Goal: Task Accomplishment & Management: Use online tool/utility

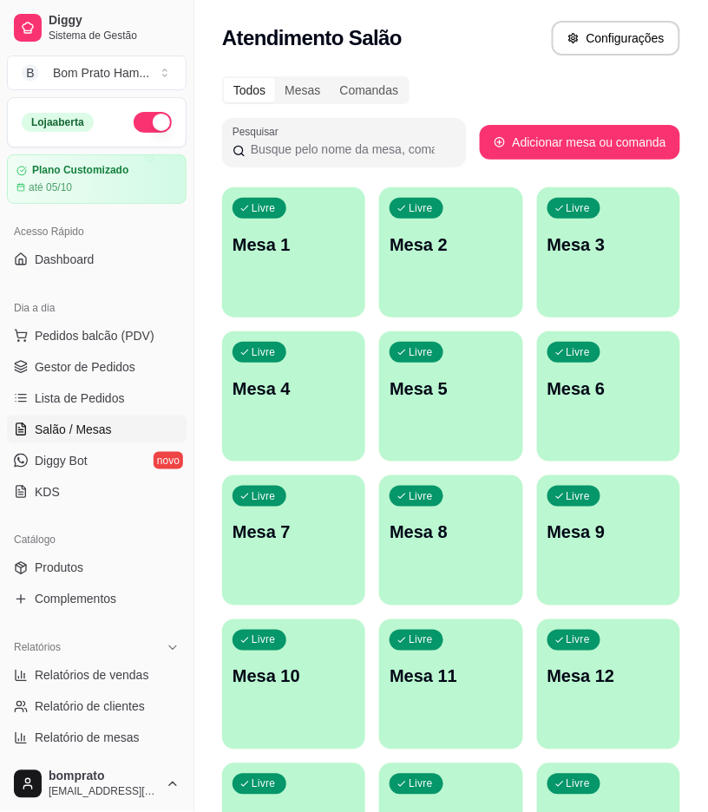
click at [135, 404] on link "Lista de Pedidos" at bounding box center [97, 398] width 180 height 28
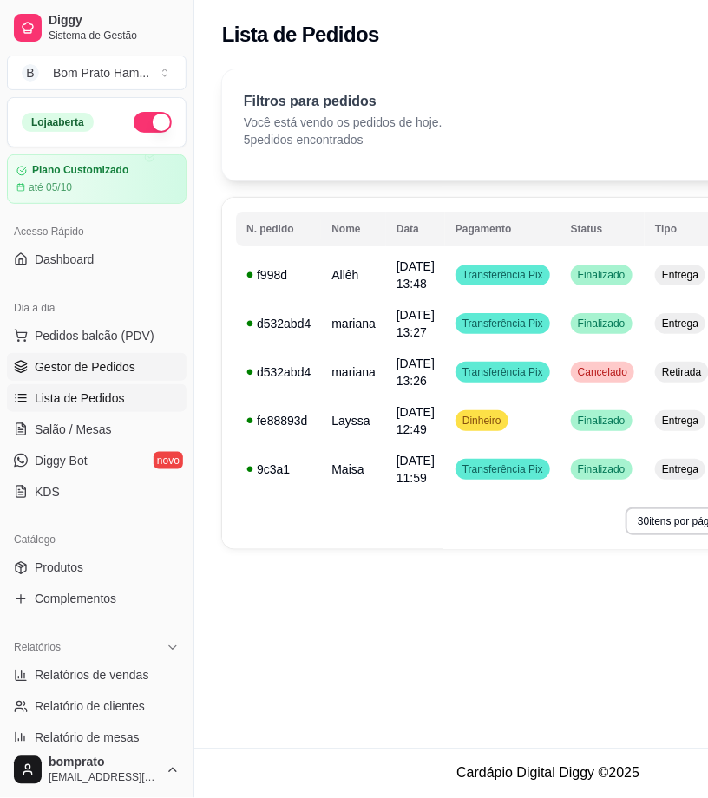
click at [136, 371] on link "Gestor de Pedidos" at bounding box center [97, 367] width 180 height 28
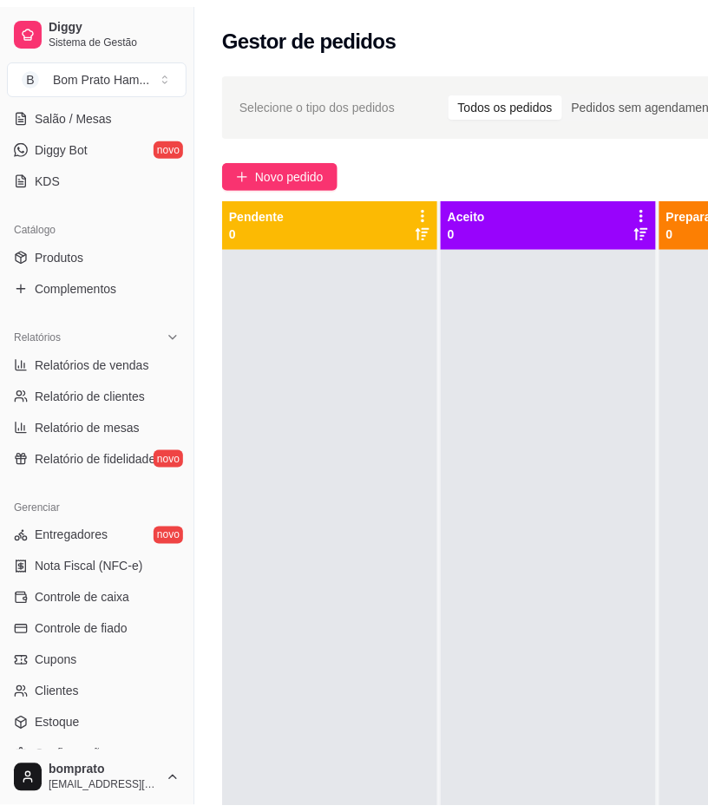
scroll to position [385, 0]
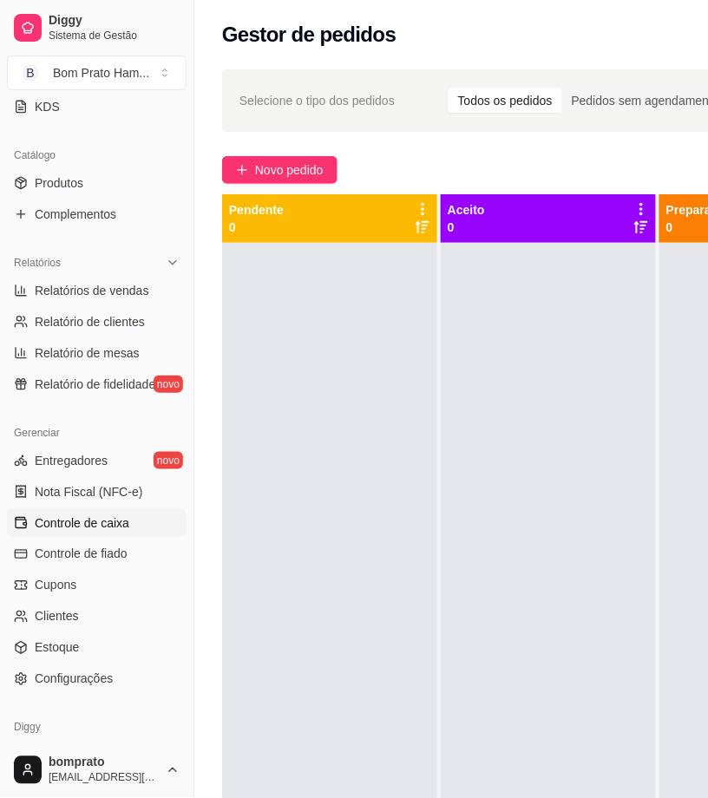
click at [124, 522] on span "Controle de caixa" at bounding box center [82, 523] width 95 height 17
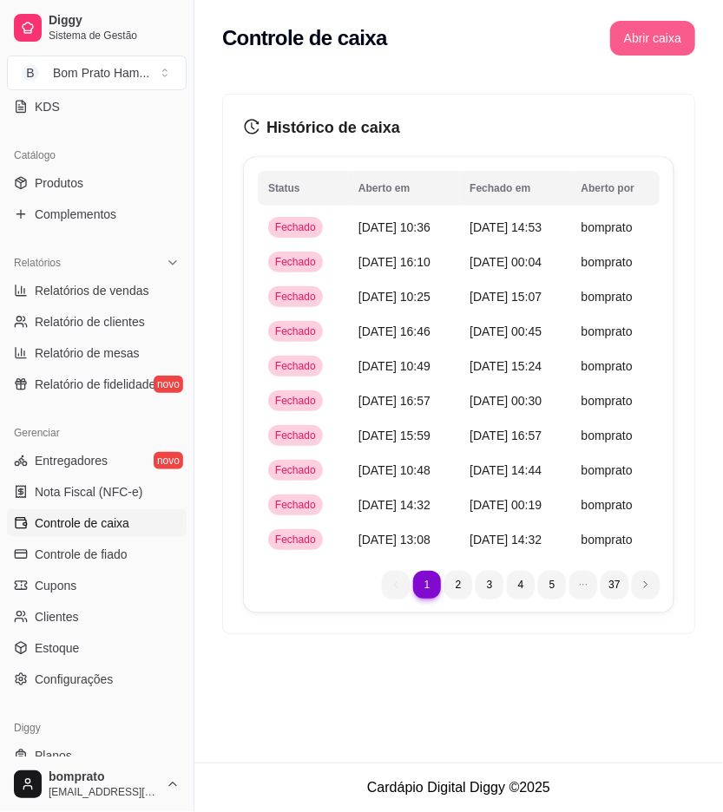
click at [661, 40] on button "Abrir caixa" at bounding box center [652, 38] width 85 height 35
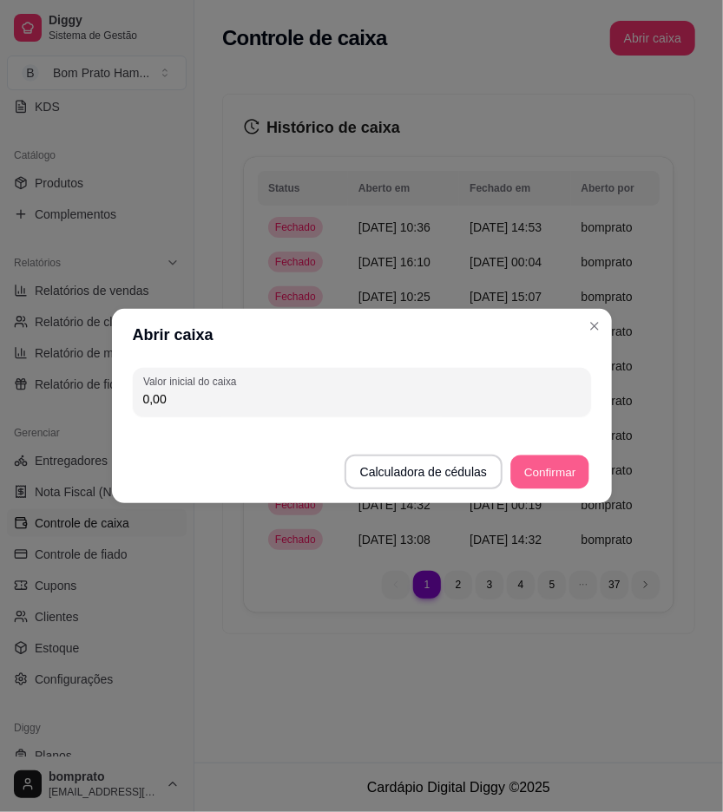
click at [539, 456] on button "Confirmar" at bounding box center [549, 473] width 79 height 34
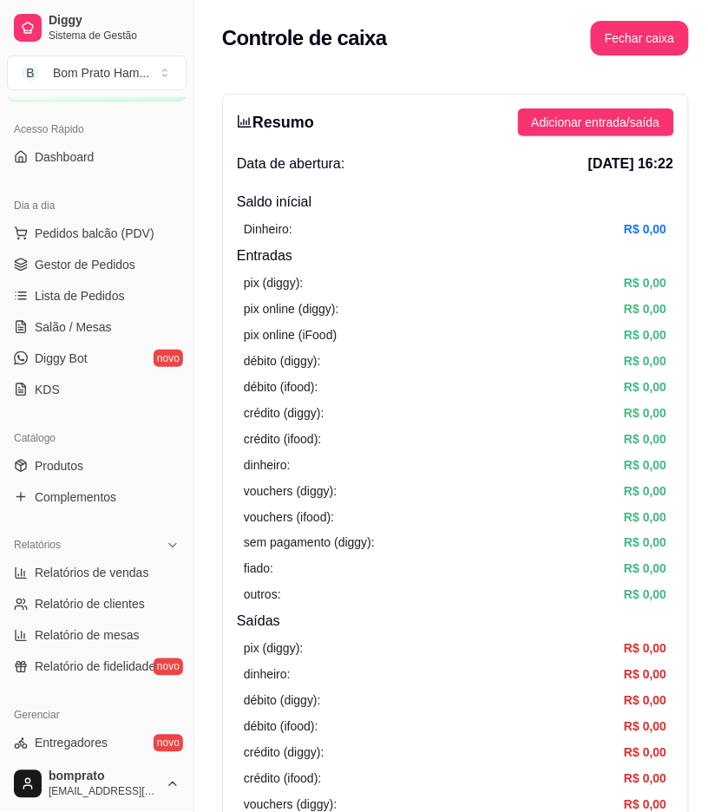
scroll to position [96, 0]
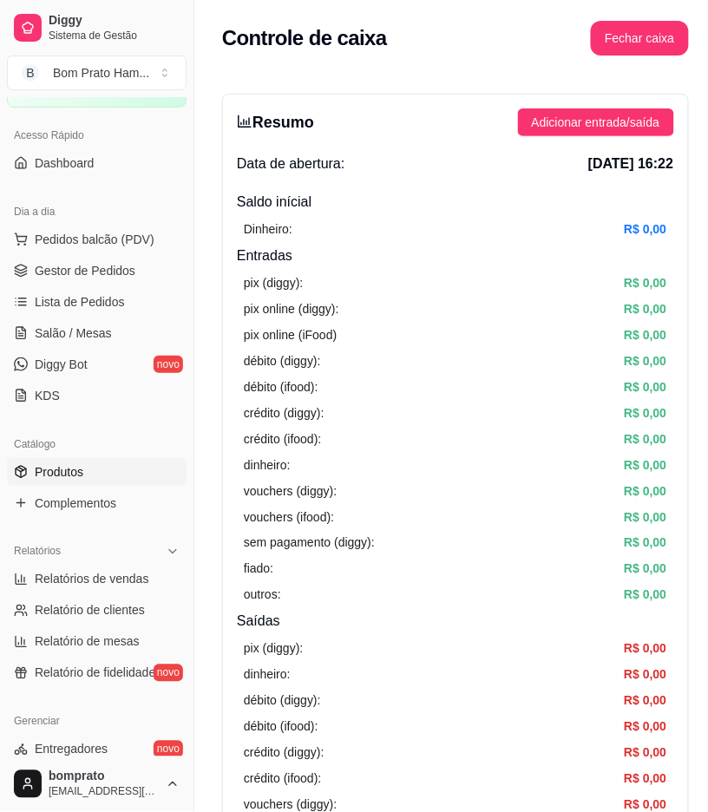
click at [82, 481] on link "Produtos" at bounding box center [97, 472] width 180 height 28
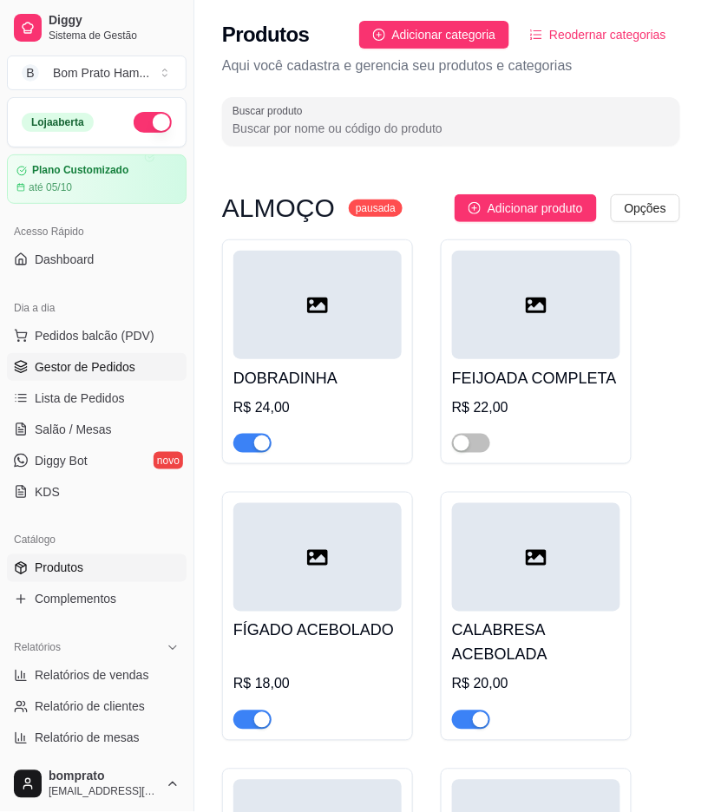
click at [132, 371] on span "Gestor de Pedidos" at bounding box center [85, 366] width 101 height 17
